Goal: Check status: Check status

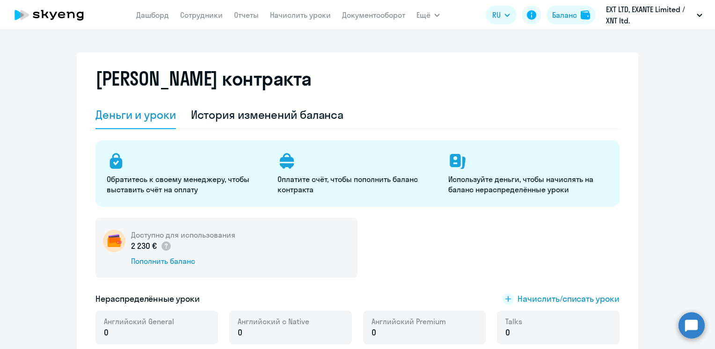
select select "english_adult_not_native_speaker"
click at [159, 23] on nav "[PERSON_NAME] Отчеты Начислить уроки Документооборот" at bounding box center [270, 15] width 269 height 19
click at [156, 18] on link "Дашборд" at bounding box center [152, 14] width 33 height 9
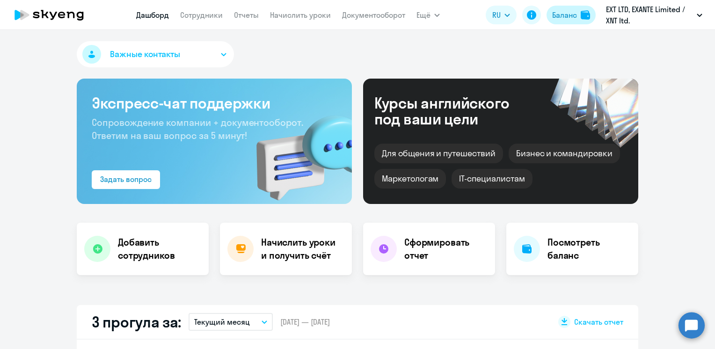
click at [571, 16] on div "Баланс" at bounding box center [564, 14] width 25 height 11
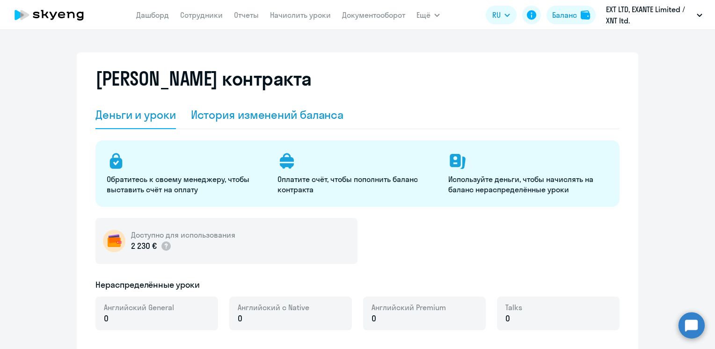
select select "english_adult_not_native_speaker"
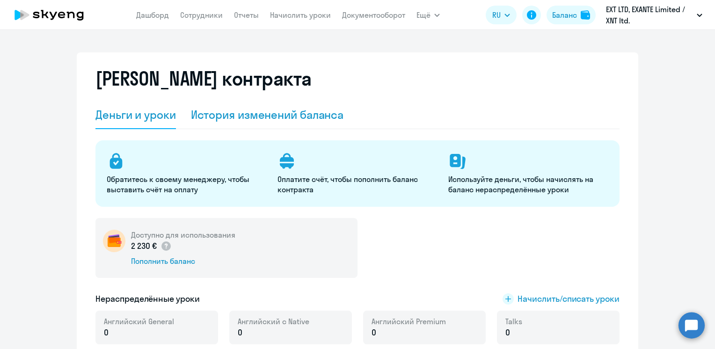
click at [262, 109] on div "История изменений баланса" at bounding box center [267, 114] width 153 height 15
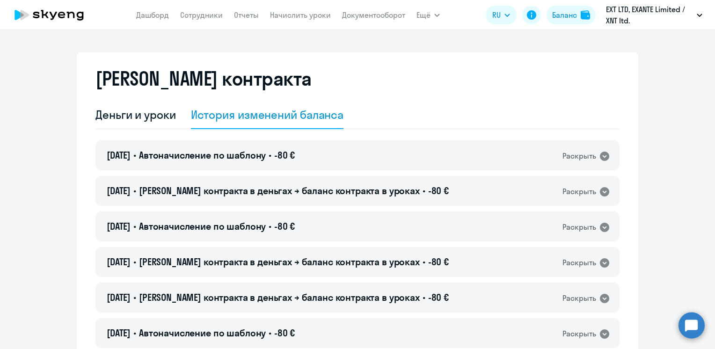
click at [248, 162] on div "[DATE] • Автоначисление по шаблону • -80 € Раскрыть" at bounding box center [357, 155] width 524 height 30
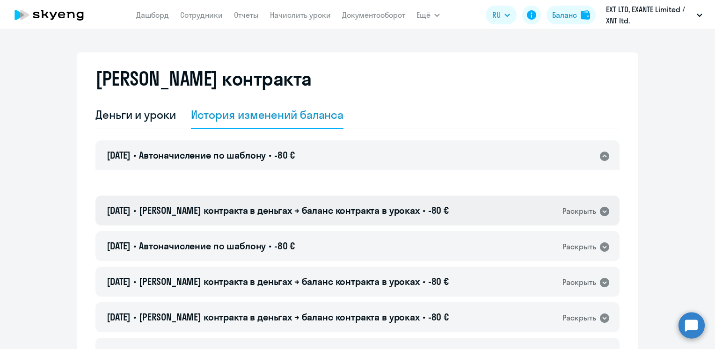
click at [162, 204] on span "[PERSON_NAME] контракта в деньгах → баланс контракта в уроках" at bounding box center [279, 210] width 281 height 12
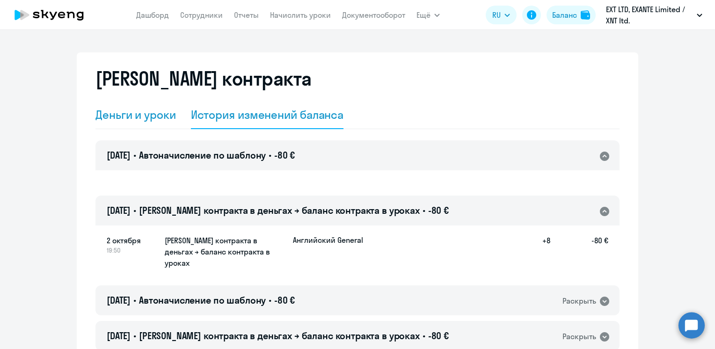
click at [150, 121] on div "Деньги и уроки" at bounding box center [135, 114] width 80 height 15
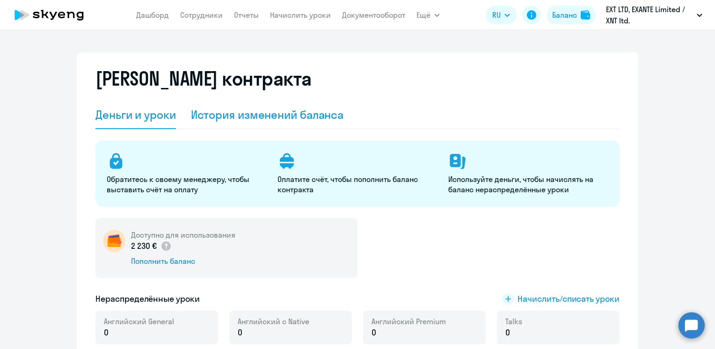
click at [218, 115] on div "История изменений баланса" at bounding box center [267, 114] width 153 height 15
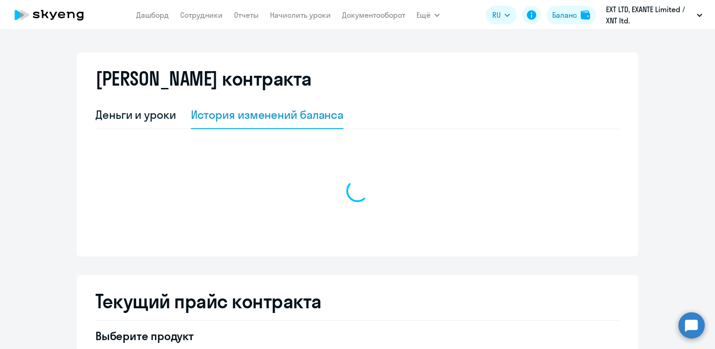
click at [690, 323] on circle at bounding box center [691, 325] width 26 height 26
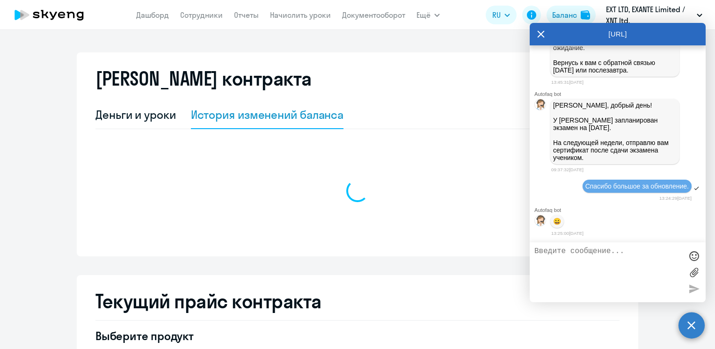
scroll to position [22994, 0]
click at [357, 108] on div "Деньги и уроки История изменений баланса" at bounding box center [357, 115] width 524 height 28
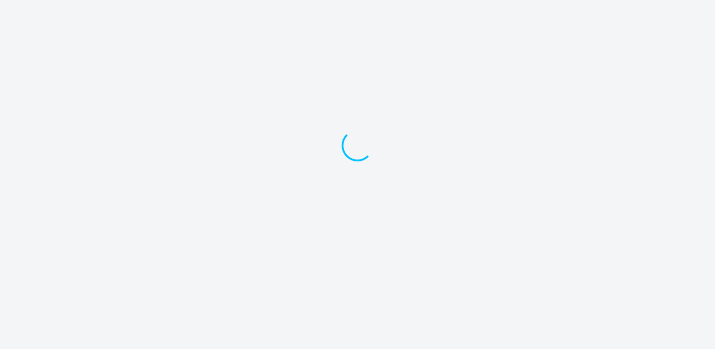
select select "english_adult_not_native_speaker"
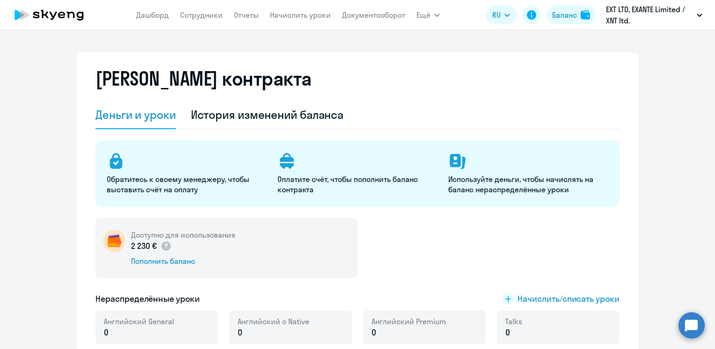
click at [472, 15] on app-header "[PERSON_NAME] Отчеты Начислить уроки Документооборот Ещё Дашборд Сотрудники Отч…" at bounding box center [357, 15] width 715 height 30
click at [266, 121] on div "История изменений баланса" at bounding box center [267, 114] width 153 height 15
